Goal: Task Accomplishment & Management: Use online tool/utility

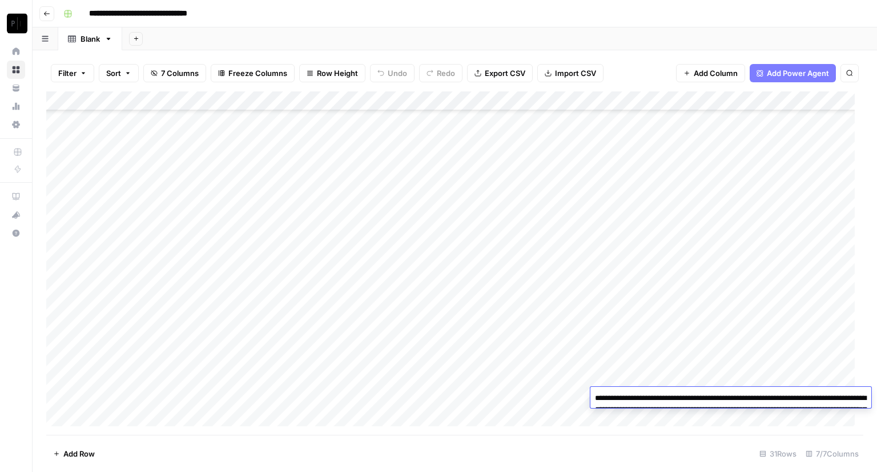
scroll to position [305, 0]
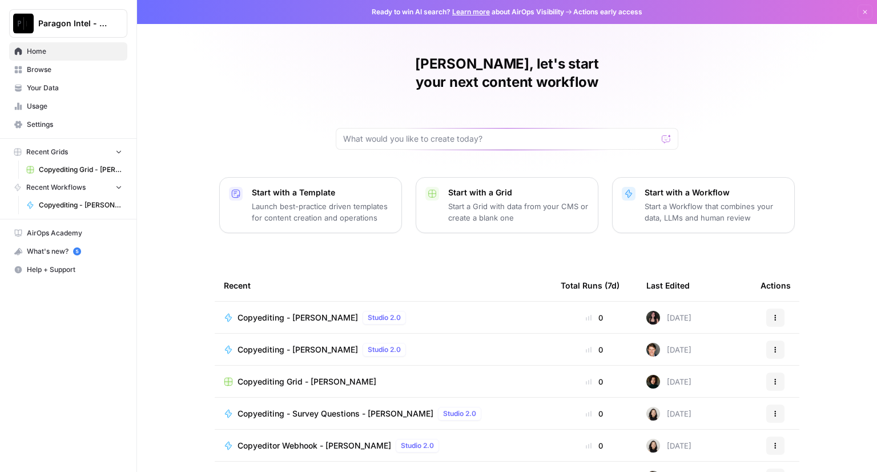
click at [261, 312] on span "Copyediting - [PERSON_NAME]" at bounding box center [298, 317] width 121 height 11
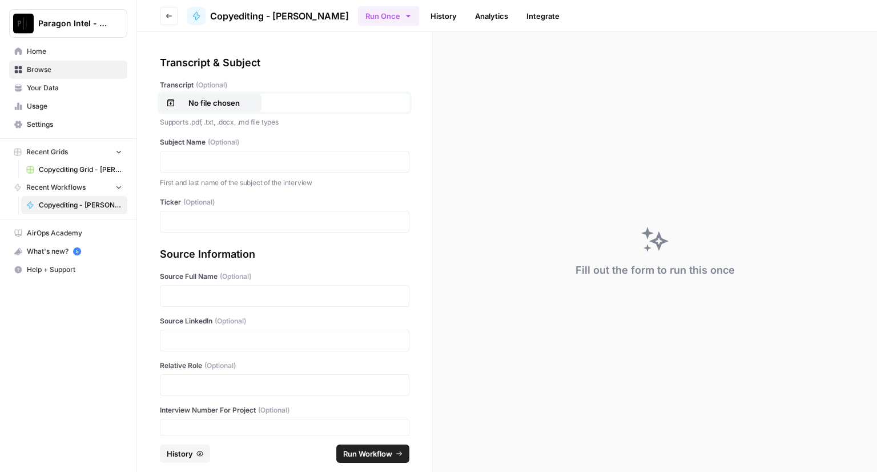
click at [219, 103] on p "No file chosen" at bounding box center [214, 102] width 73 height 11
click at [201, 158] on p at bounding box center [284, 161] width 235 height 11
click at [197, 231] on div at bounding box center [285, 222] width 250 height 22
click at [198, 224] on p at bounding box center [284, 221] width 235 height 11
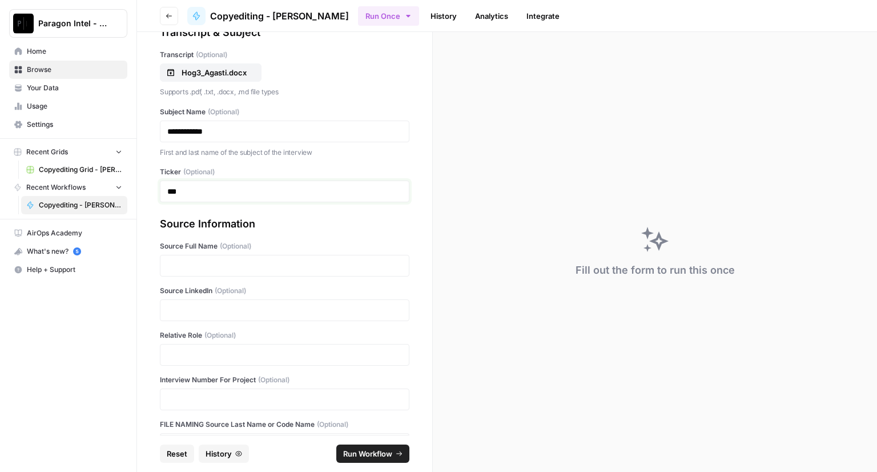
scroll to position [57, 0]
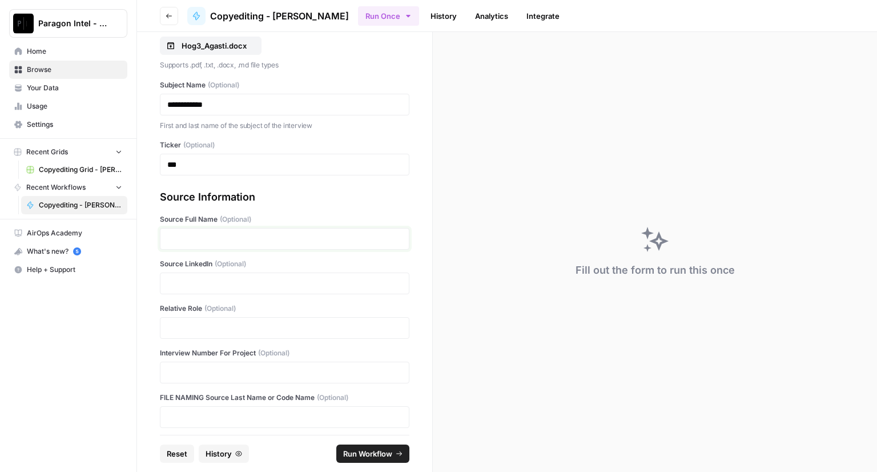
click at [186, 242] on p at bounding box center [284, 238] width 235 height 11
click at [201, 279] on p at bounding box center [284, 283] width 235 height 11
click at [216, 330] on p at bounding box center [284, 327] width 235 height 11
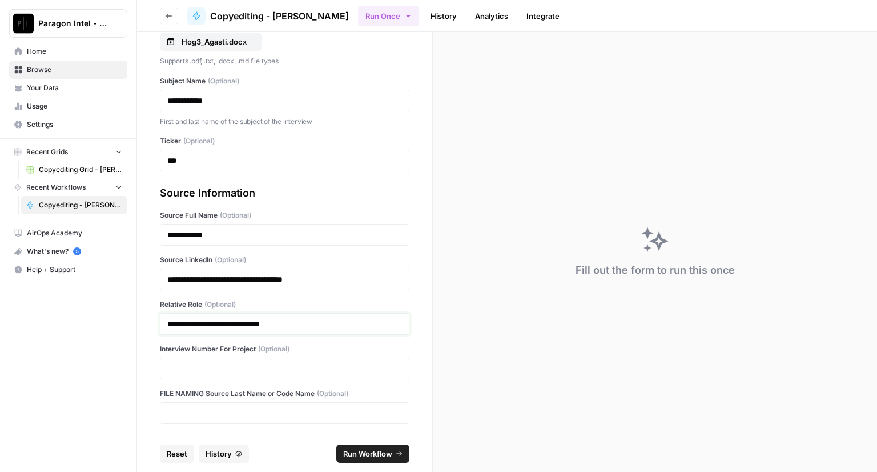
scroll to position [62, 0]
click at [190, 363] on p at bounding box center [284, 367] width 235 height 11
click at [350, 451] on span "Run Workflow" at bounding box center [367, 453] width 49 height 11
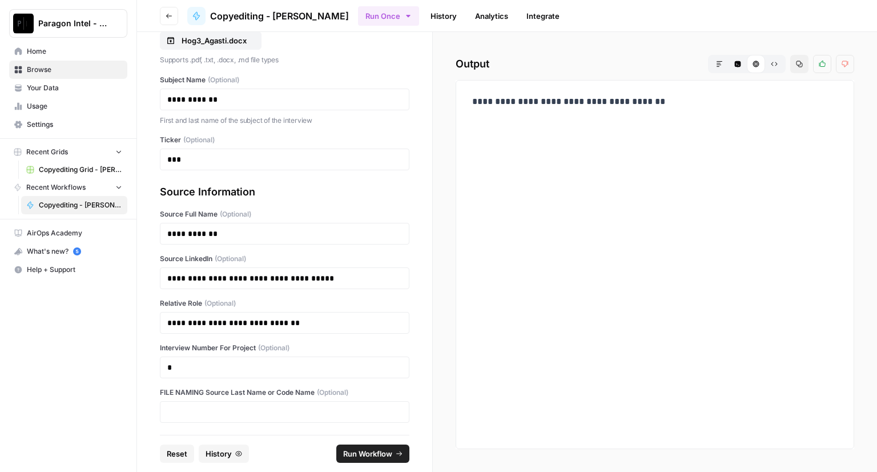
click at [33, 54] on span "Home" at bounding box center [74, 51] width 95 height 10
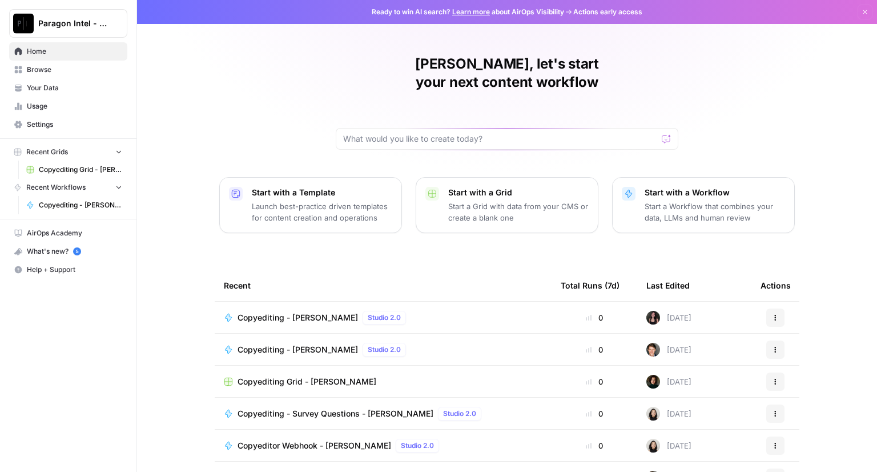
scroll to position [53, 0]
